Goal: Task Accomplishment & Management: Complete application form

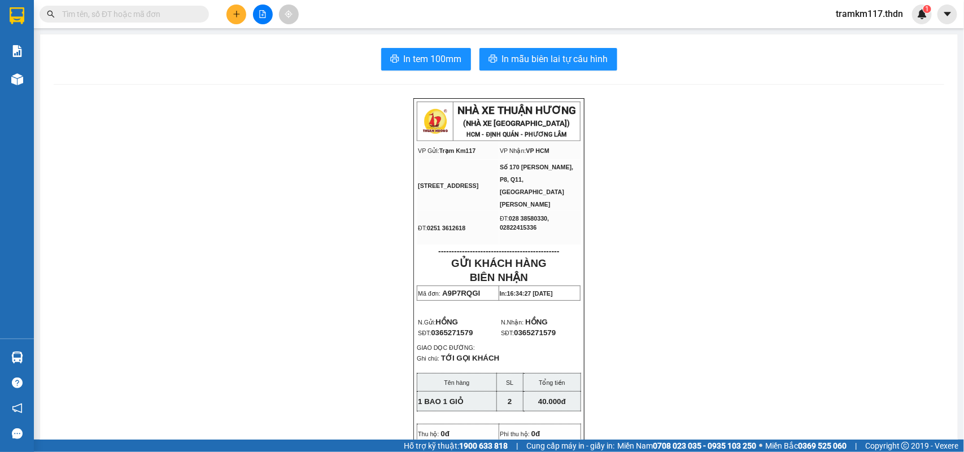
click at [235, 12] on icon "plus" at bounding box center [237, 14] width 8 height 8
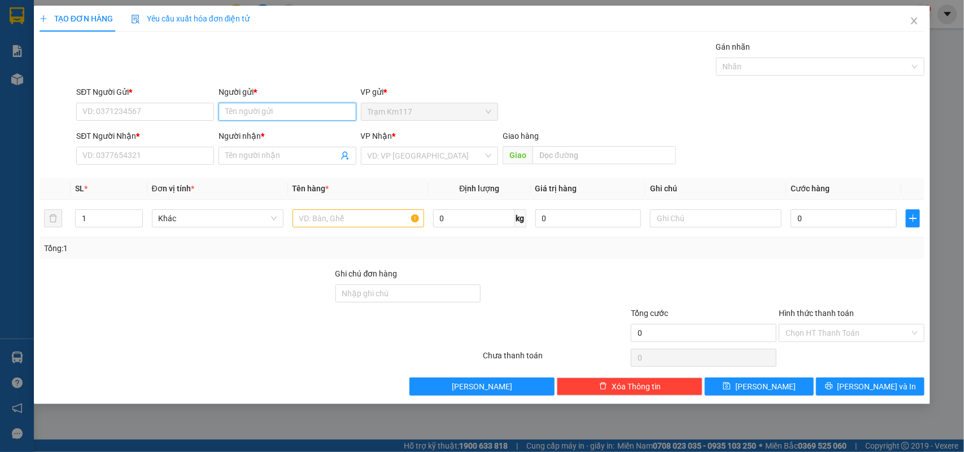
click at [267, 115] on input "Người gửi *" at bounding box center [288, 112] width 138 height 18
click at [264, 113] on input "T 106ẢO·" at bounding box center [288, 112] width 138 height 18
type input "T"
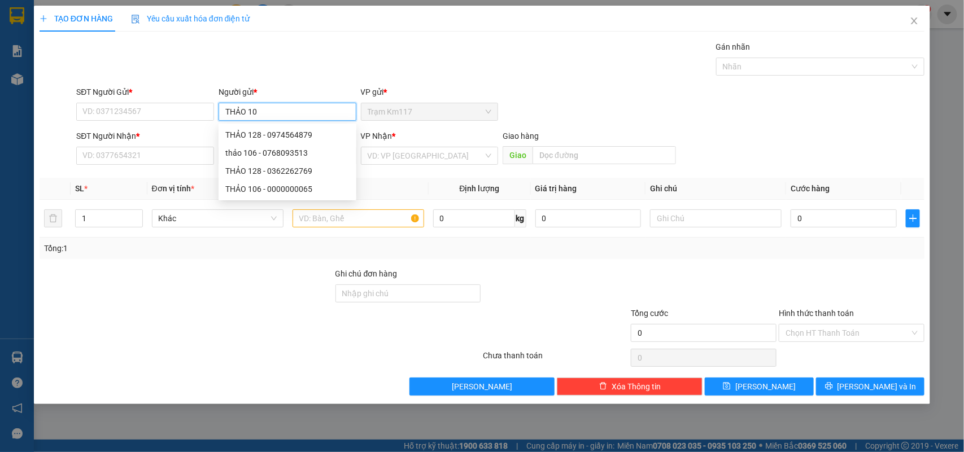
type input "THẢO 106"
click at [281, 136] on div "thảo 106 - 0768093513" at bounding box center [287, 135] width 124 height 12
type input "0768093513"
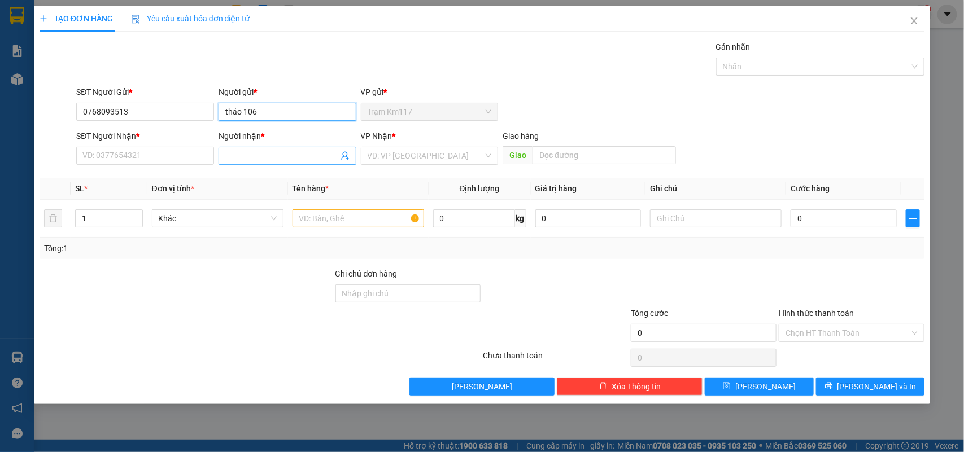
type input "thảo 106"
click at [346, 159] on icon "user-add" at bounding box center [345, 155] width 9 height 9
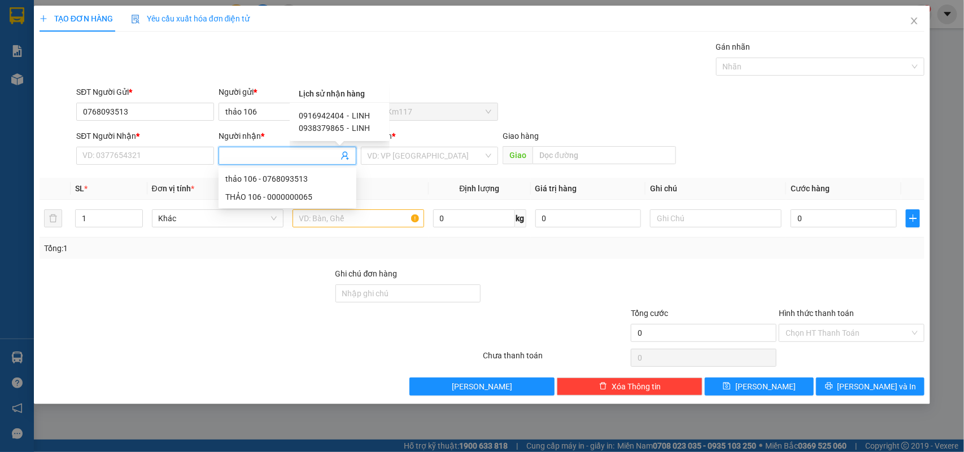
click at [331, 116] on span "0916942404" at bounding box center [321, 115] width 45 height 9
type input "0916942404"
type input "LINH"
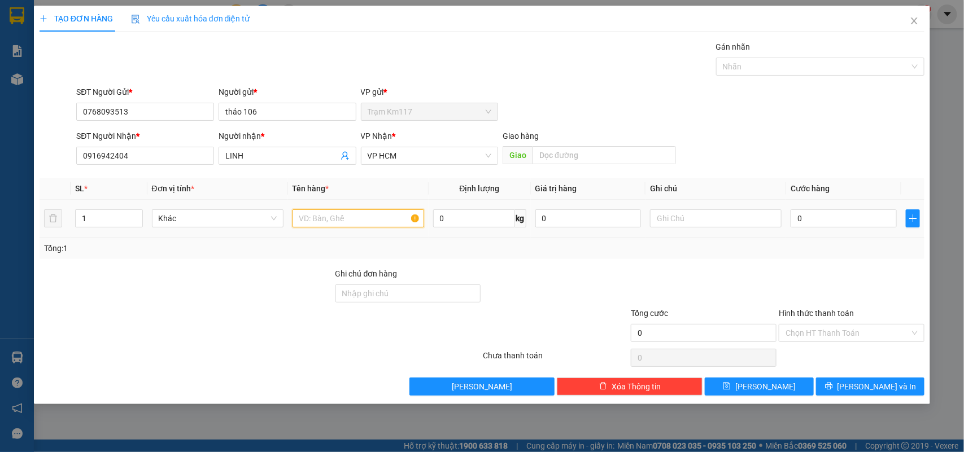
click at [340, 221] on input "text" at bounding box center [359, 219] width 132 height 18
type input "1 CỤC"
click at [828, 223] on input "0" at bounding box center [844, 219] width 106 height 18
type input "4"
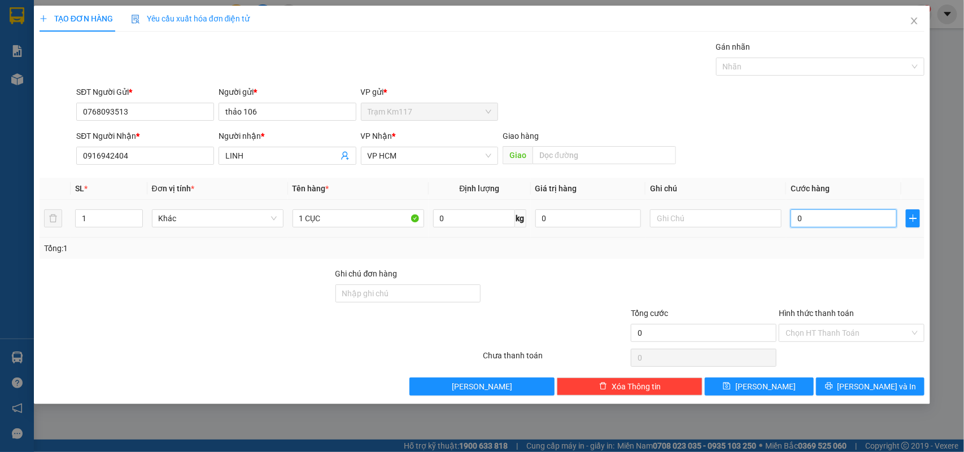
type input "4"
type input "40"
type input "400"
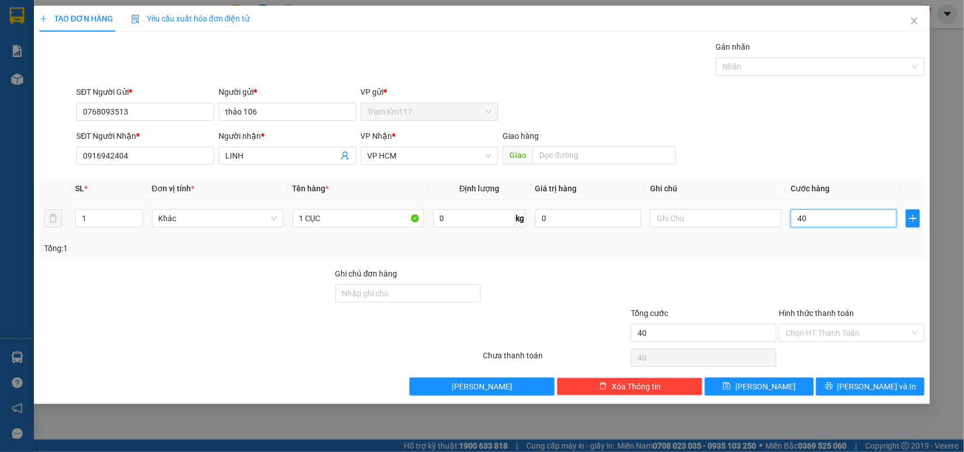
type input "400"
type input "4.000"
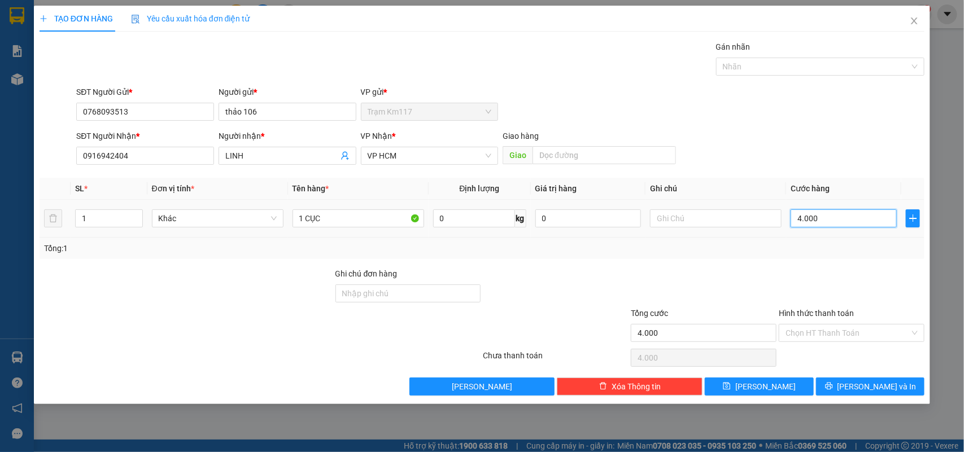
type input "40.000"
click at [829, 333] on input "Hình thức thanh toán" at bounding box center [848, 333] width 124 height 17
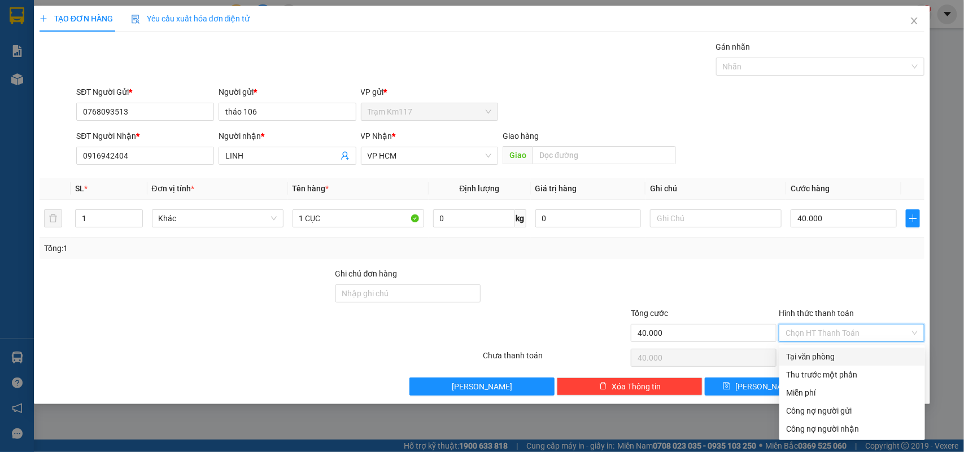
click at [813, 352] on div "Tại văn phòng" at bounding box center [852, 357] width 132 height 12
type input "0"
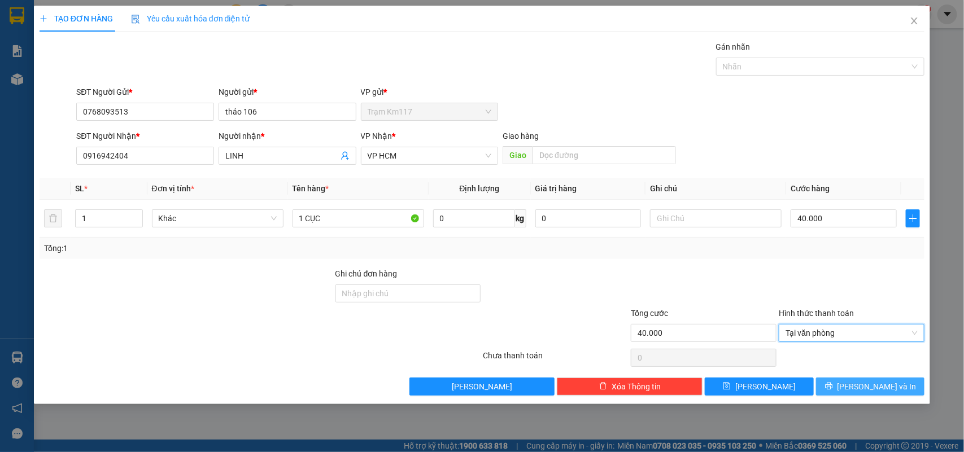
click at [829, 389] on button "[PERSON_NAME] và In" at bounding box center [870, 387] width 108 height 18
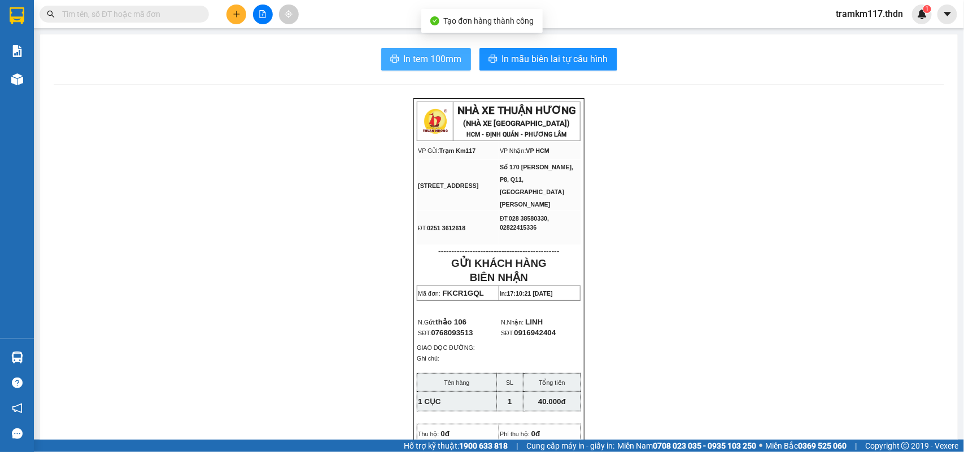
click at [408, 56] on span "In tem 100mm" at bounding box center [433, 59] width 58 height 14
